Goal: Navigation & Orientation: Understand site structure

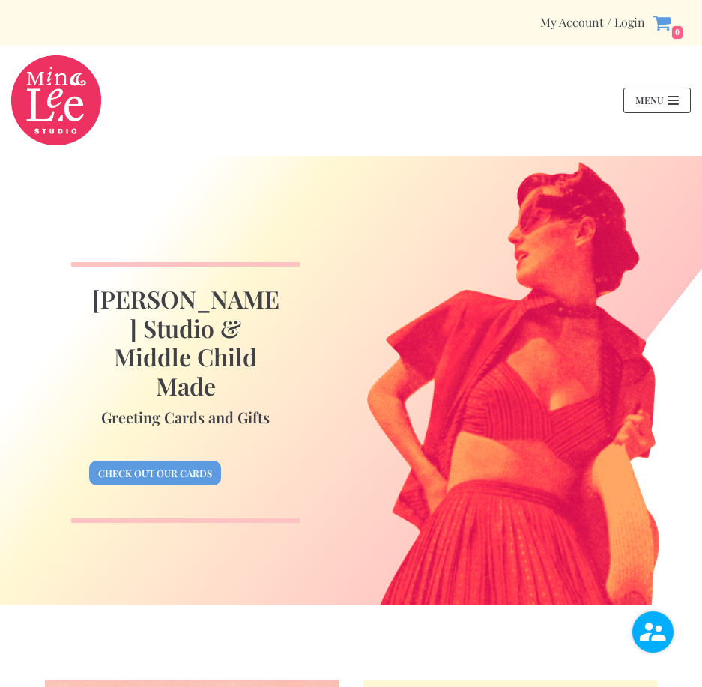
click at [57, 115] on img "Mina Lee Studio" at bounding box center [56, 100] width 90 height 90
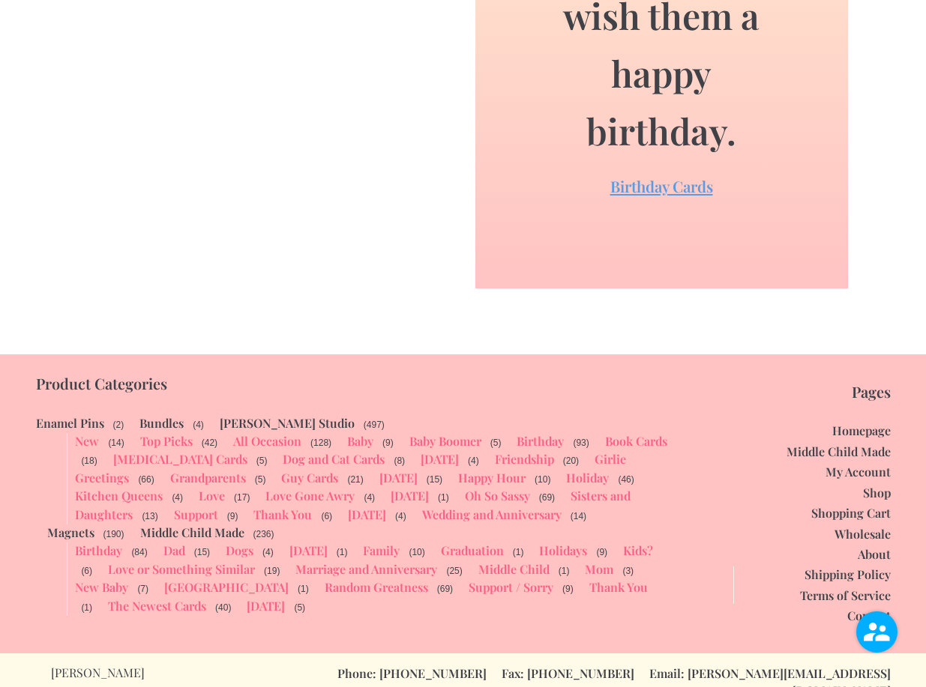
scroll to position [3038, 0]
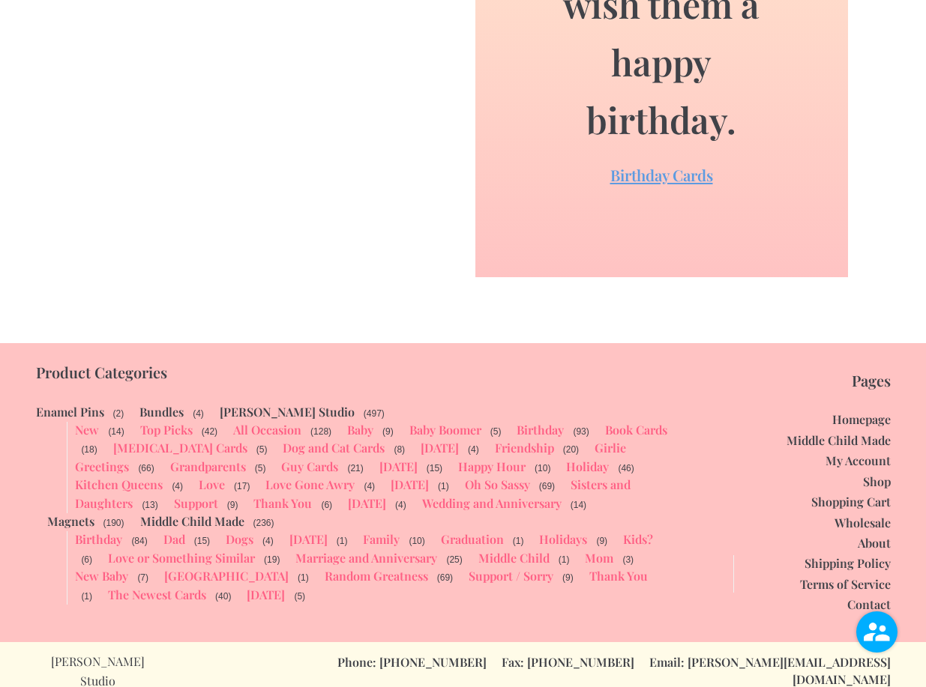
click at [701, 550] on link "About" at bounding box center [873, 543] width 33 height 16
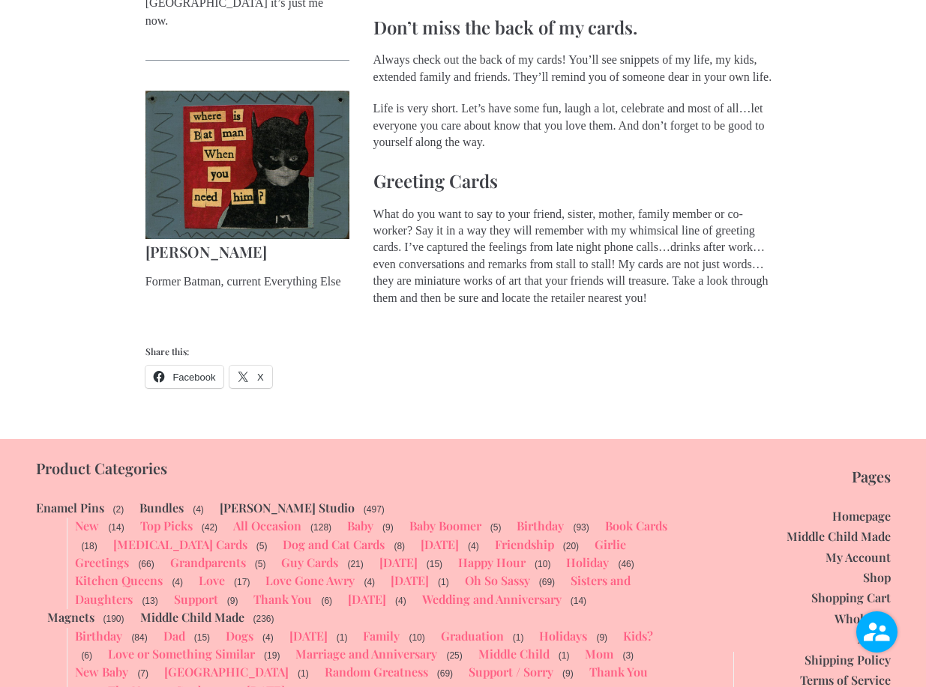
scroll to position [1142, 0]
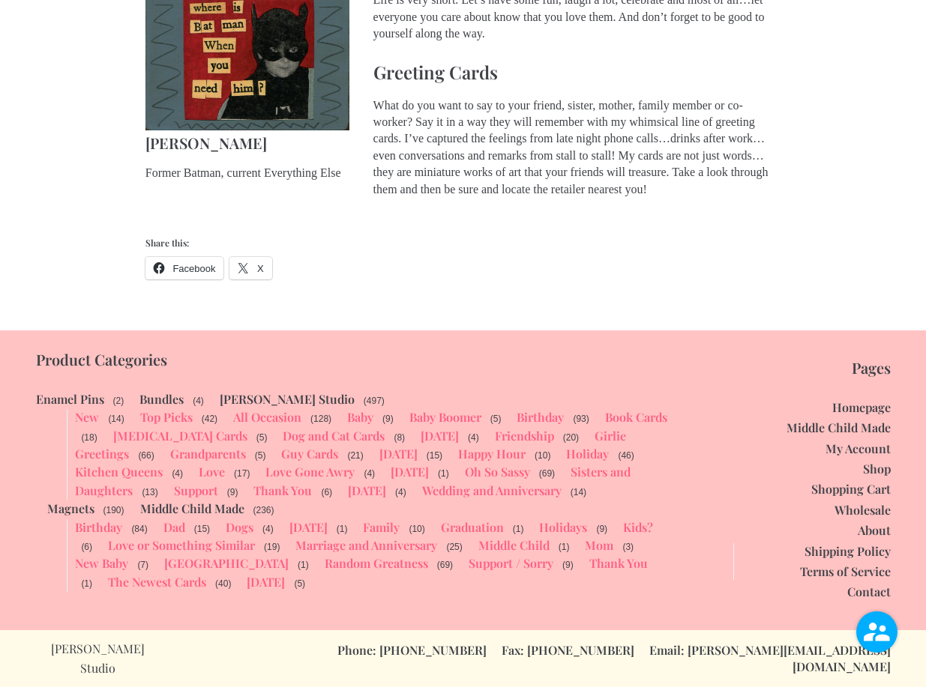
click at [873, 415] on link "Homepage" at bounding box center [861, 407] width 58 height 16
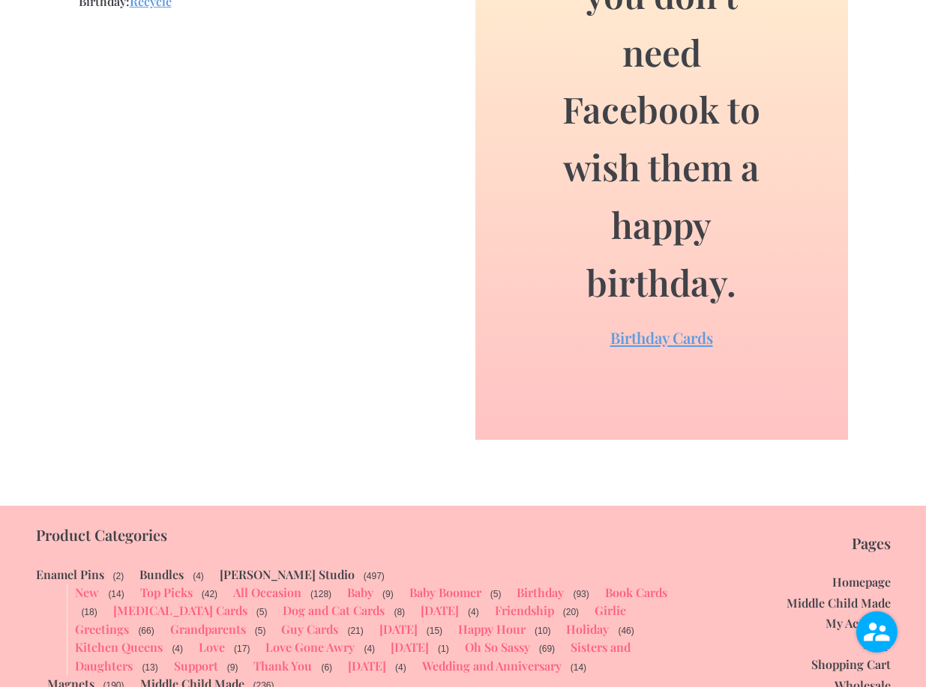
scroll to position [3038, 0]
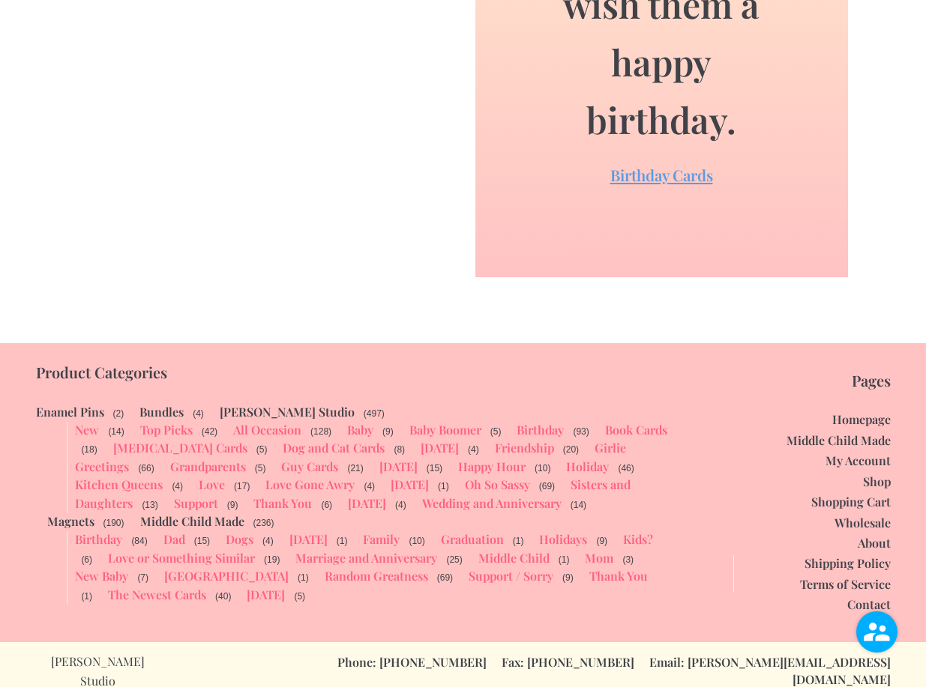
click at [872, 546] on link "About" at bounding box center [873, 543] width 33 height 16
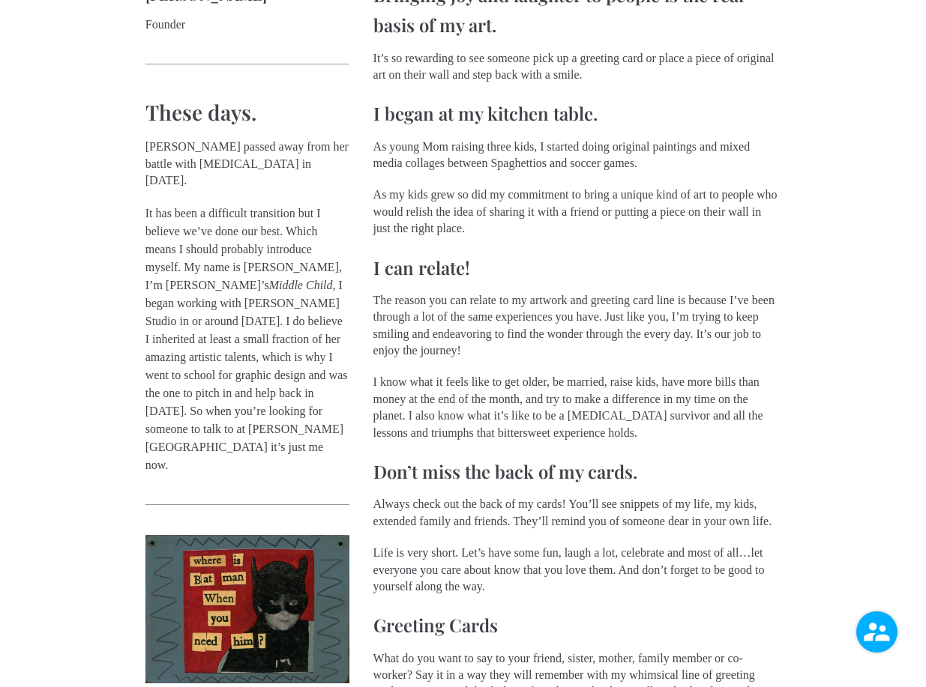
scroll to position [470, 0]
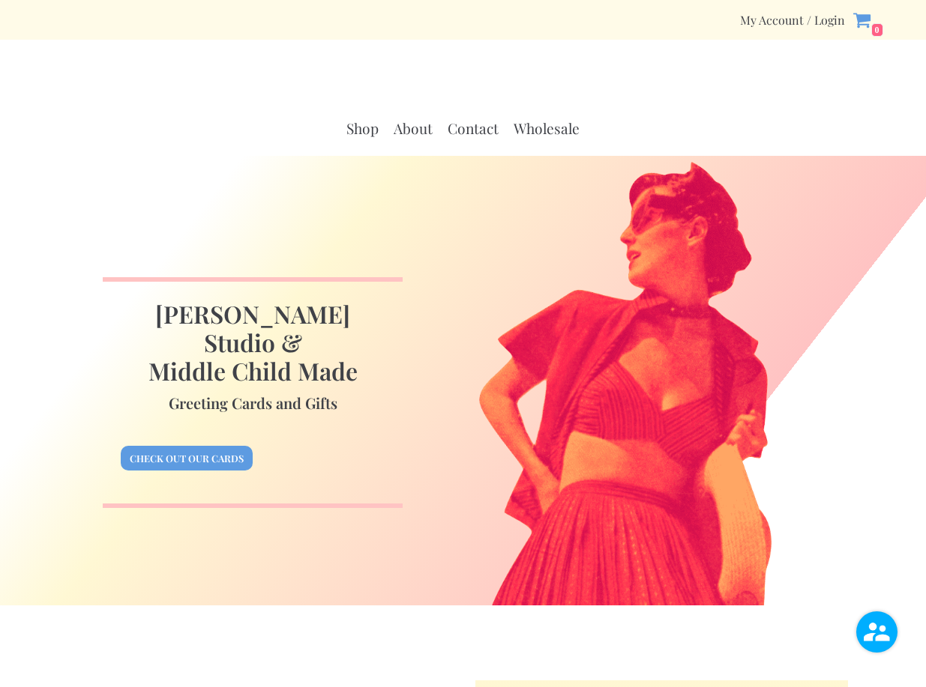
scroll to position [3038, 0]
